Goal: Navigation & Orientation: Go to known website

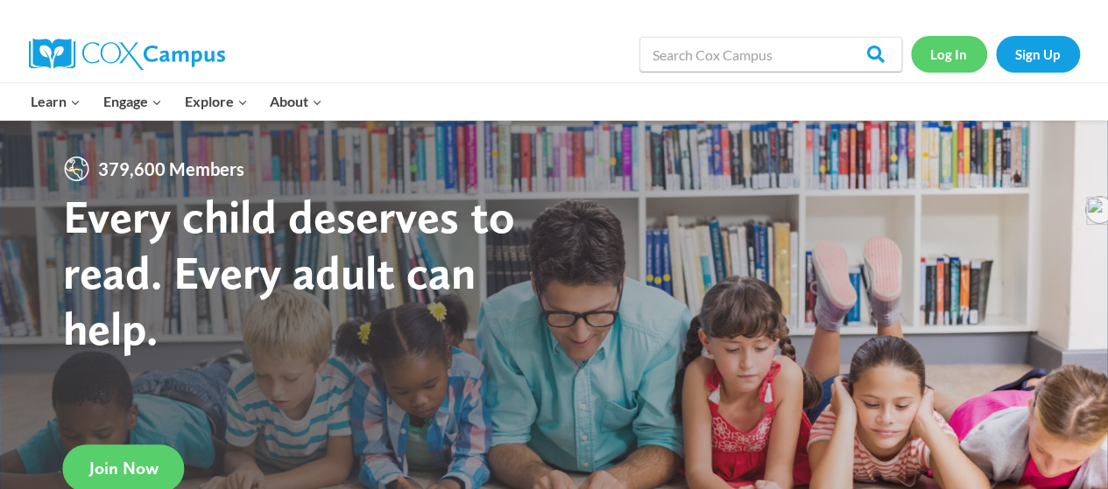
click at [951, 48] on link "Log In" at bounding box center [949, 54] width 76 height 36
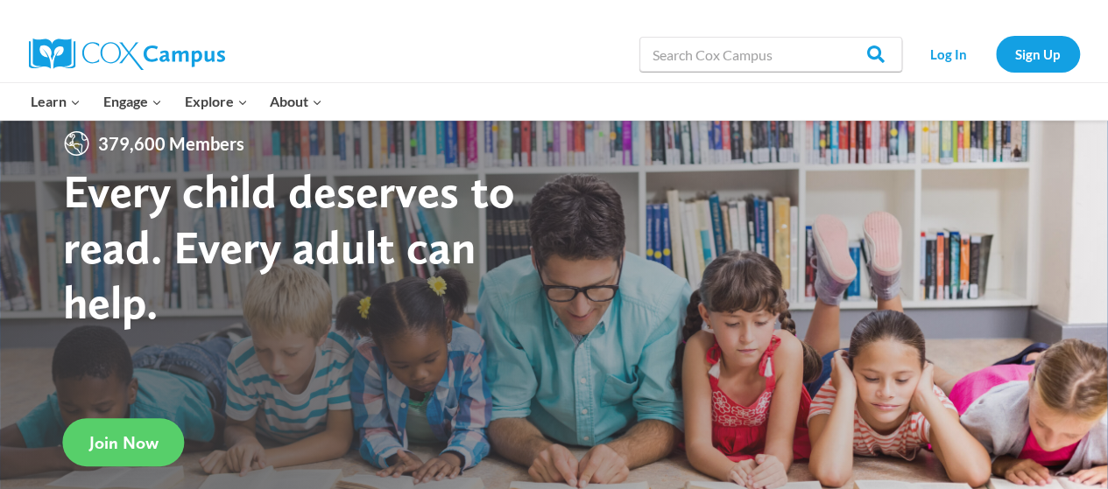
scroll to position [26, 0]
click at [951, 64] on link "Log In" at bounding box center [949, 54] width 76 height 36
